Goal: Complete application form

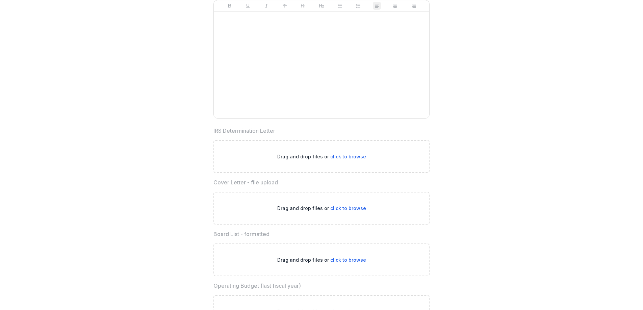
scroll to position [1804, 0]
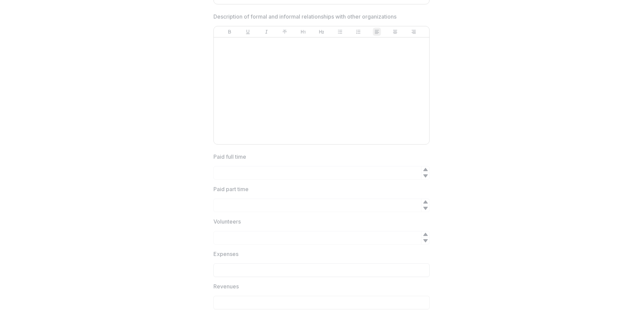
scroll to position [603, 0]
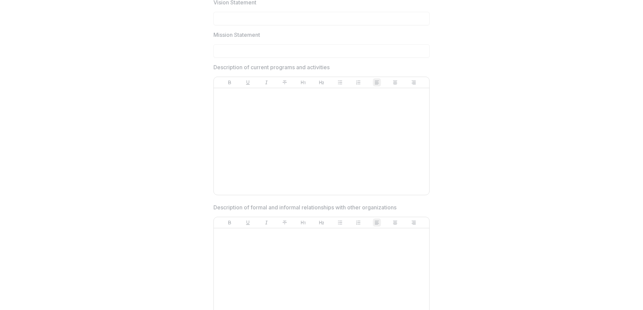
drag, startPoint x: 221, startPoint y: 138, endPoint x: 220, endPoint y: 142, distance: 4.0
click at [221, 142] on div at bounding box center [321, 141] width 210 height 101
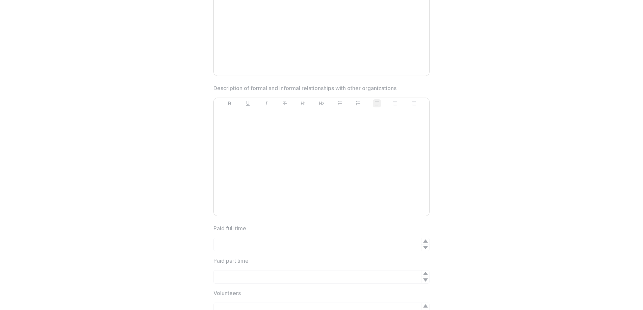
scroll to position [725, 0]
click at [274, 133] on div at bounding box center [321, 159] width 210 height 101
drag, startPoint x: 221, startPoint y: 83, endPoint x: 216, endPoint y: 88, distance: 7.2
click at [220, 83] on p "Description of formal and informal relationships with other organizations" at bounding box center [304, 85] width 183 height 8
click at [253, 129] on div at bounding box center [321, 159] width 210 height 101
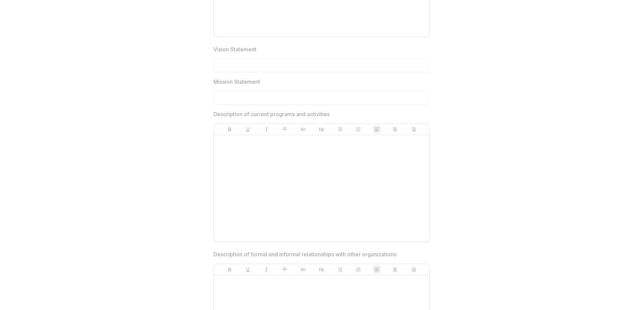
scroll to position [715, 0]
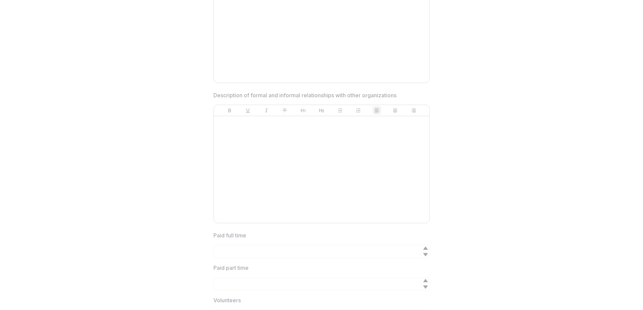
click at [288, 146] on div at bounding box center [321, 169] width 210 height 101
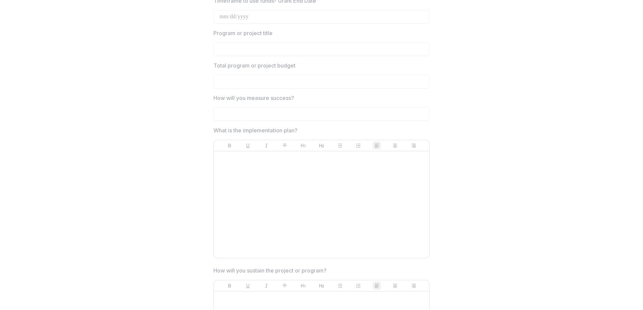
scroll to position [1388, 0]
